Goal: Communication & Community: Ask a question

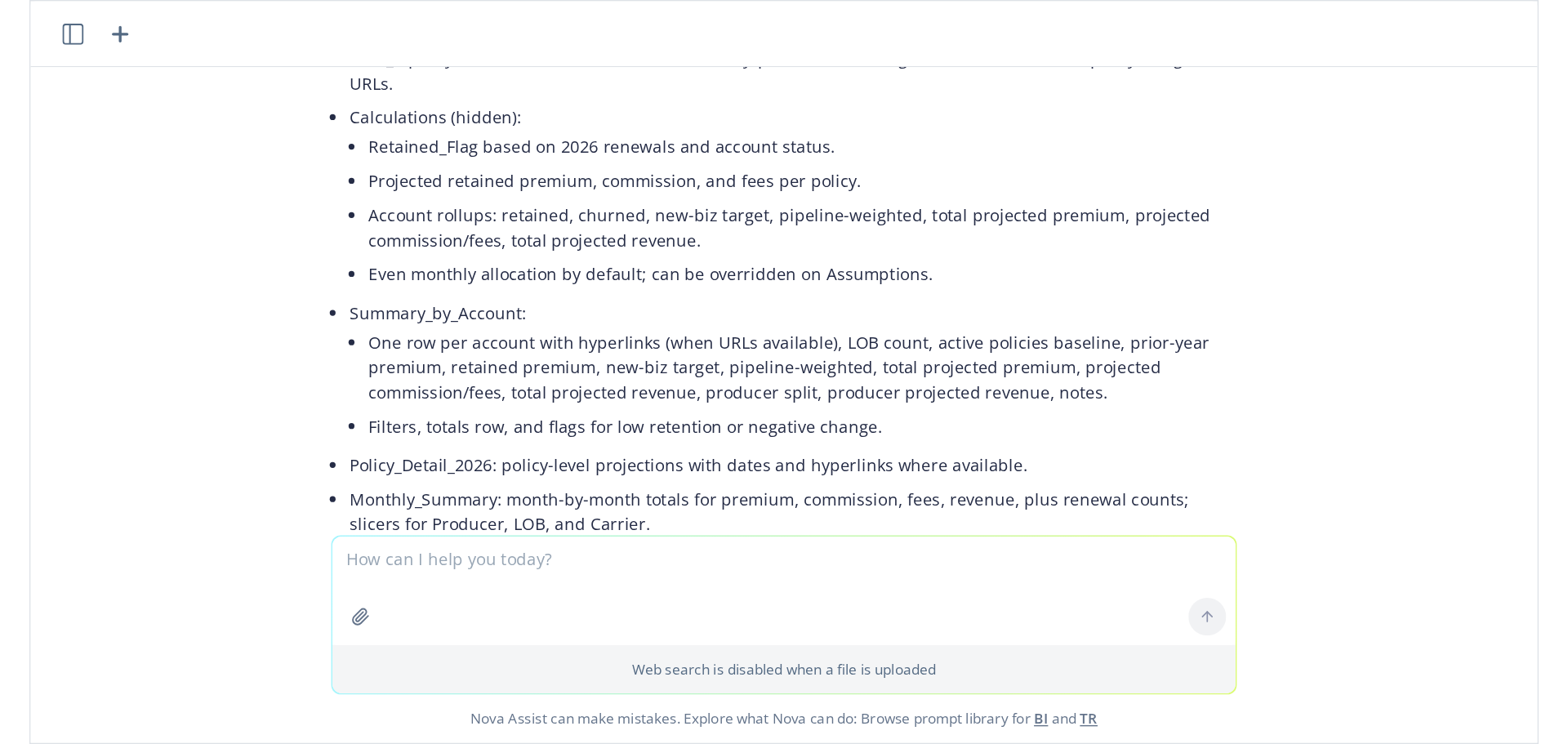
scroll to position [2214, 0]
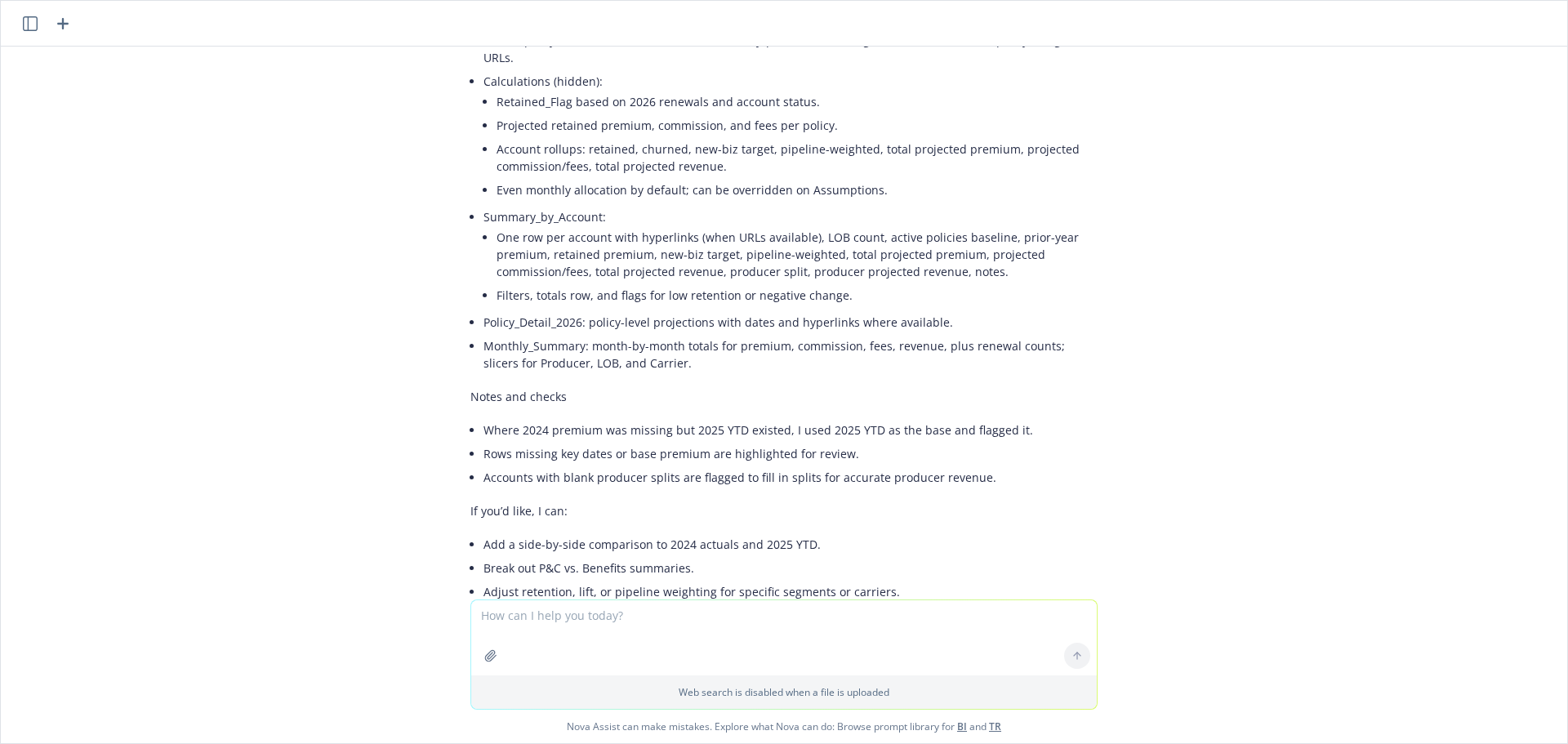
click at [65, 24] on icon "button" at bounding box center [63, 23] width 19 height 19
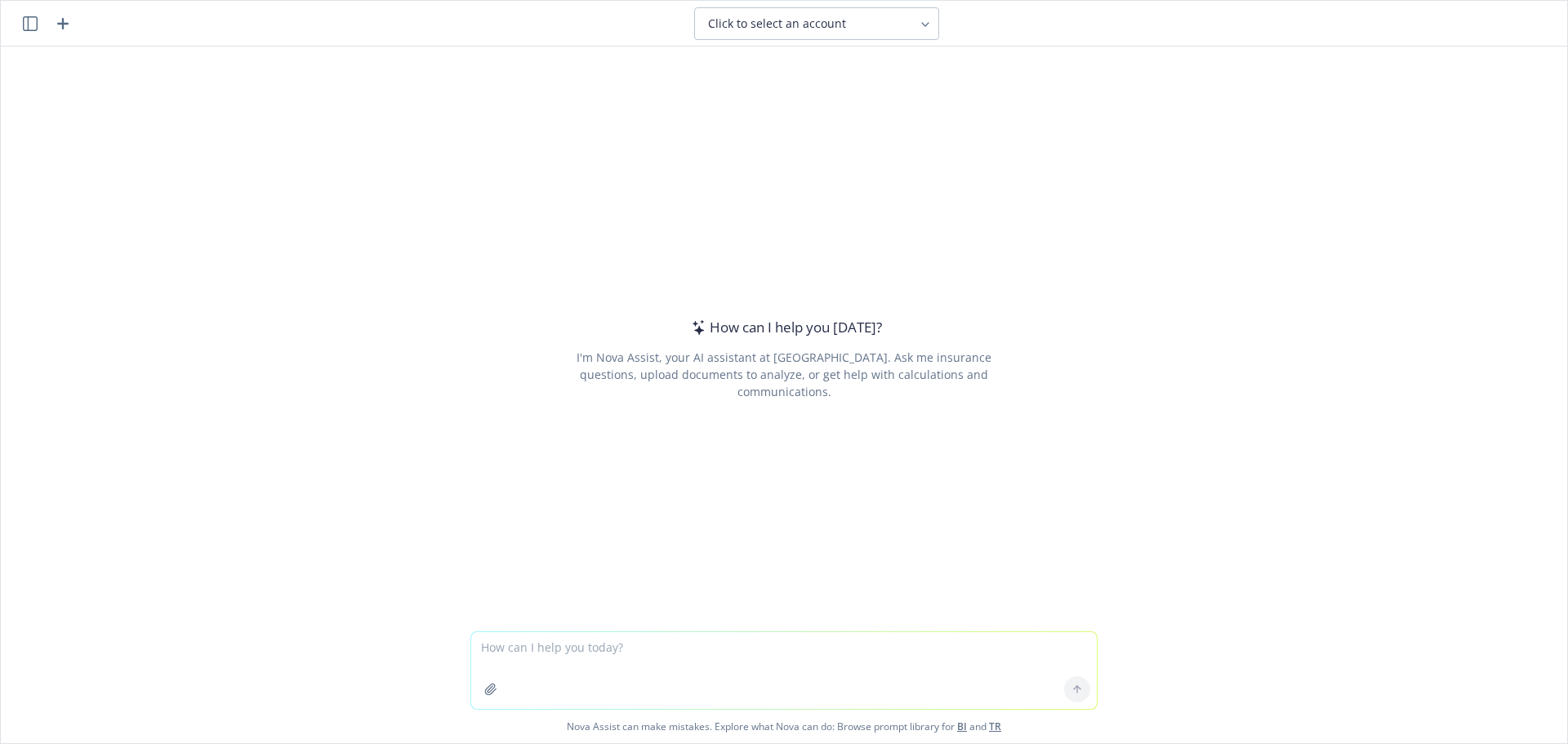
click at [582, 515] on textarea at bounding box center [784, 670] width 625 height 77
type textarea "Is it necessary to have earthquake coverage on a building during construction"
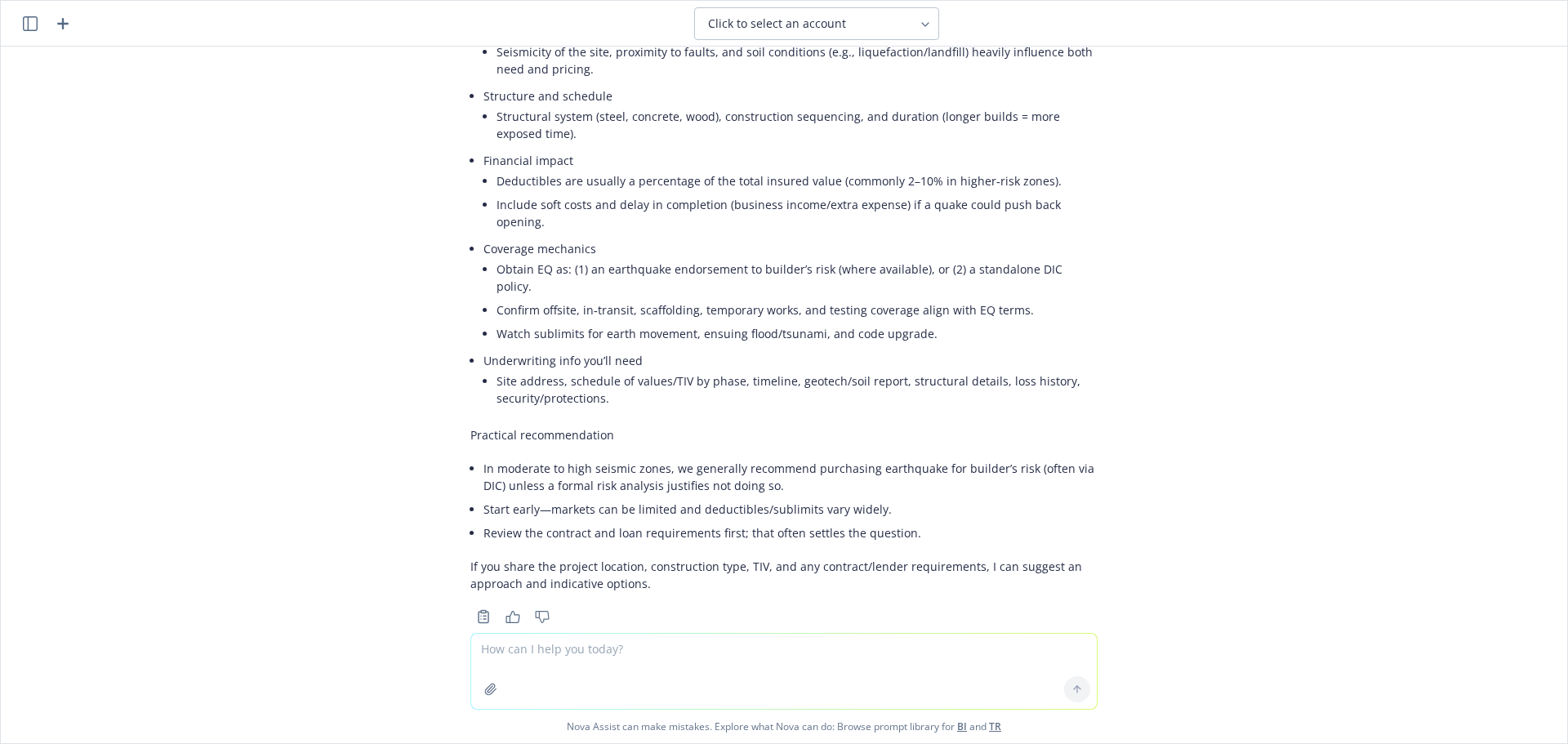
scroll to position [0, 0]
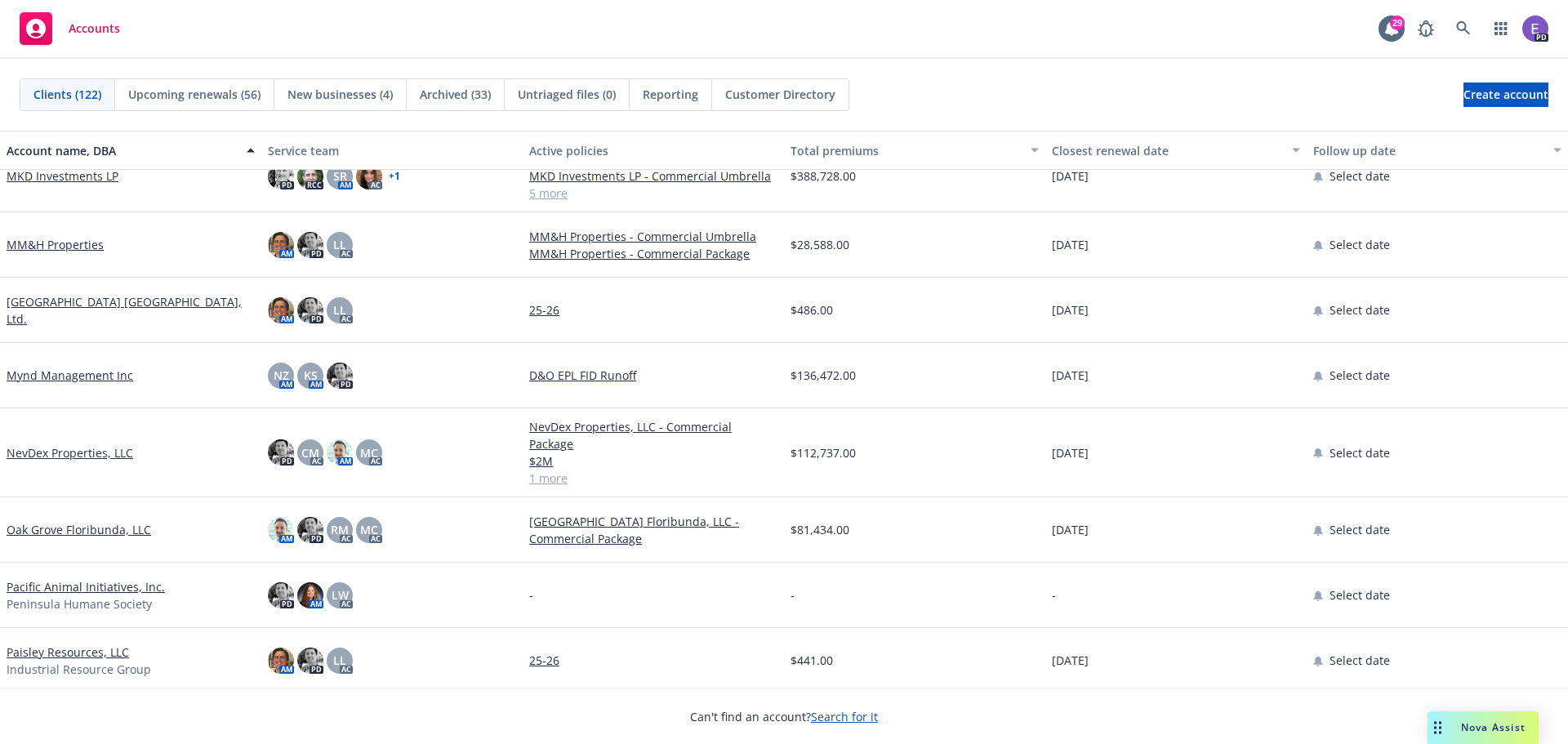
scroll to position [4577, 0]
